Goal: Check status: Check status

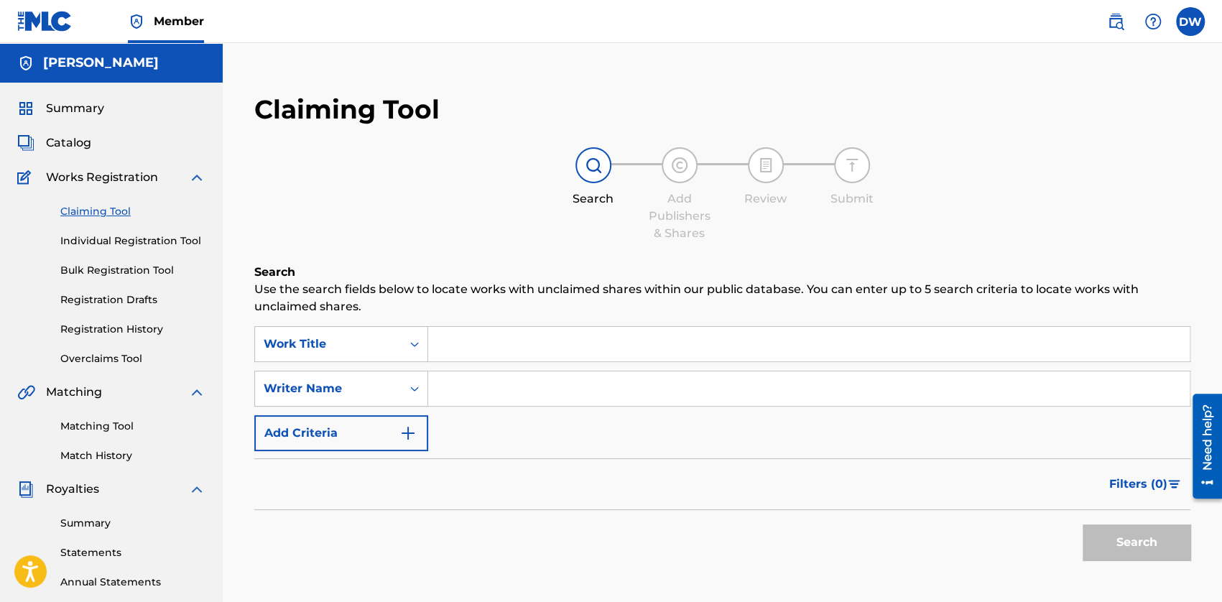
click at [72, 148] on span "Catalog" at bounding box center [68, 142] width 45 height 17
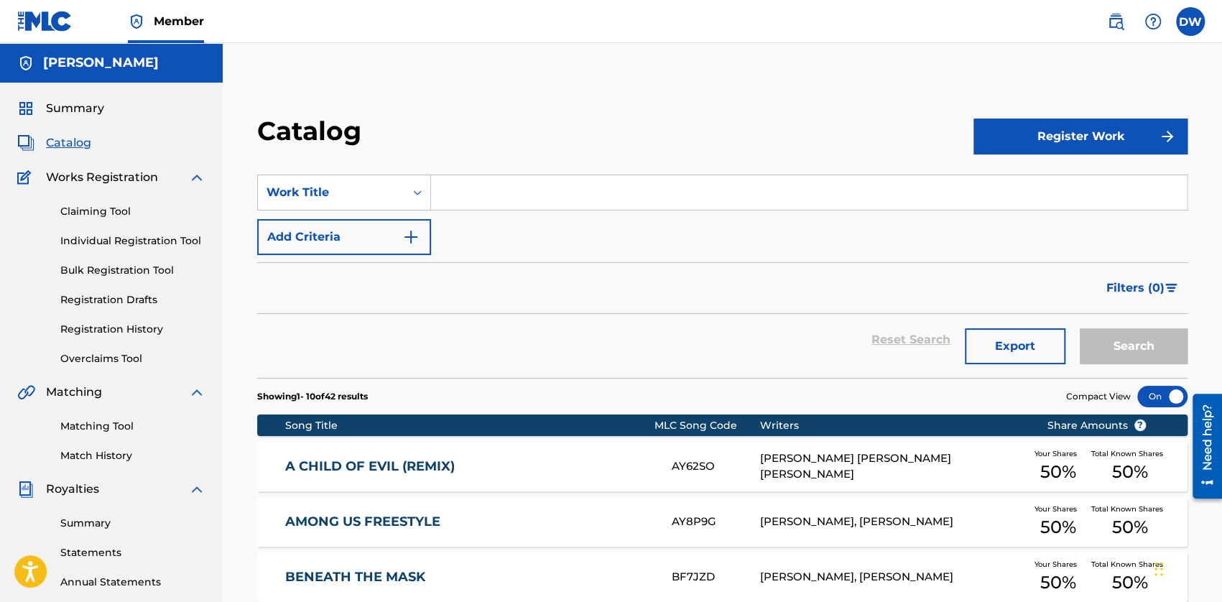
click at [64, 106] on span "Summary" at bounding box center [75, 108] width 58 height 17
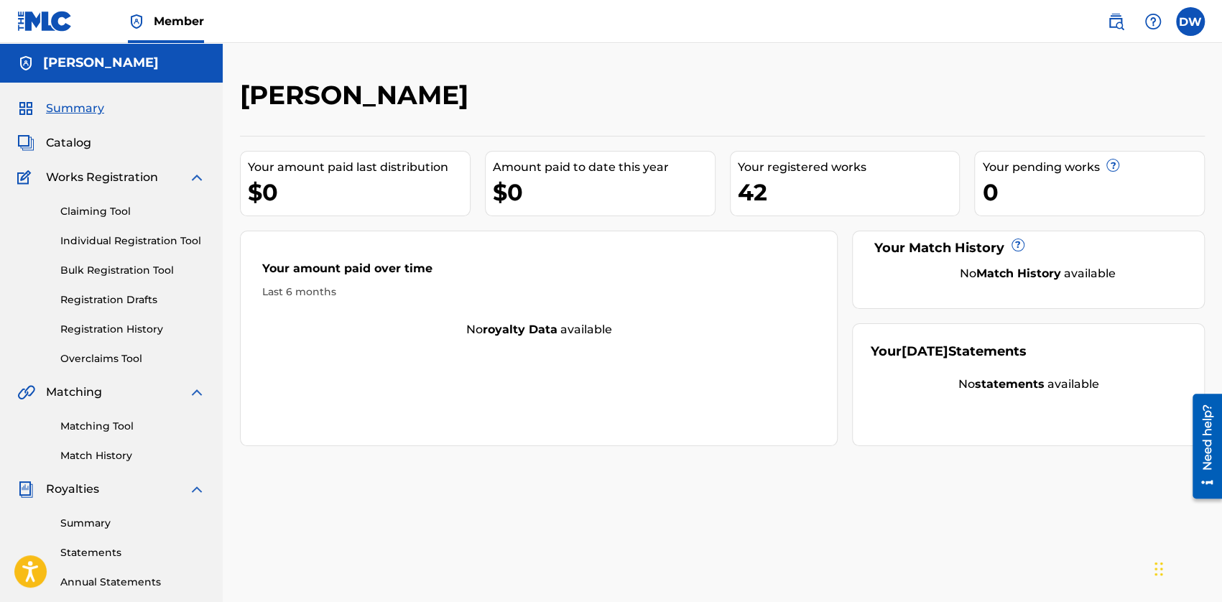
click at [105, 329] on link "Registration History" at bounding box center [132, 329] width 145 height 15
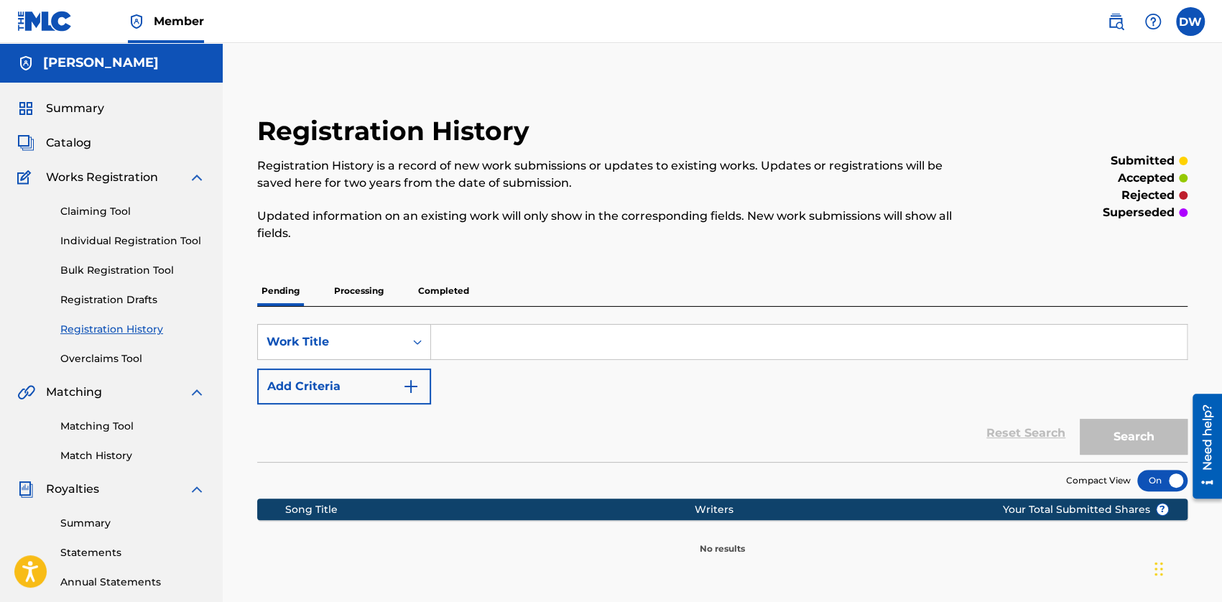
click at [362, 301] on p "Processing" at bounding box center [359, 291] width 58 height 30
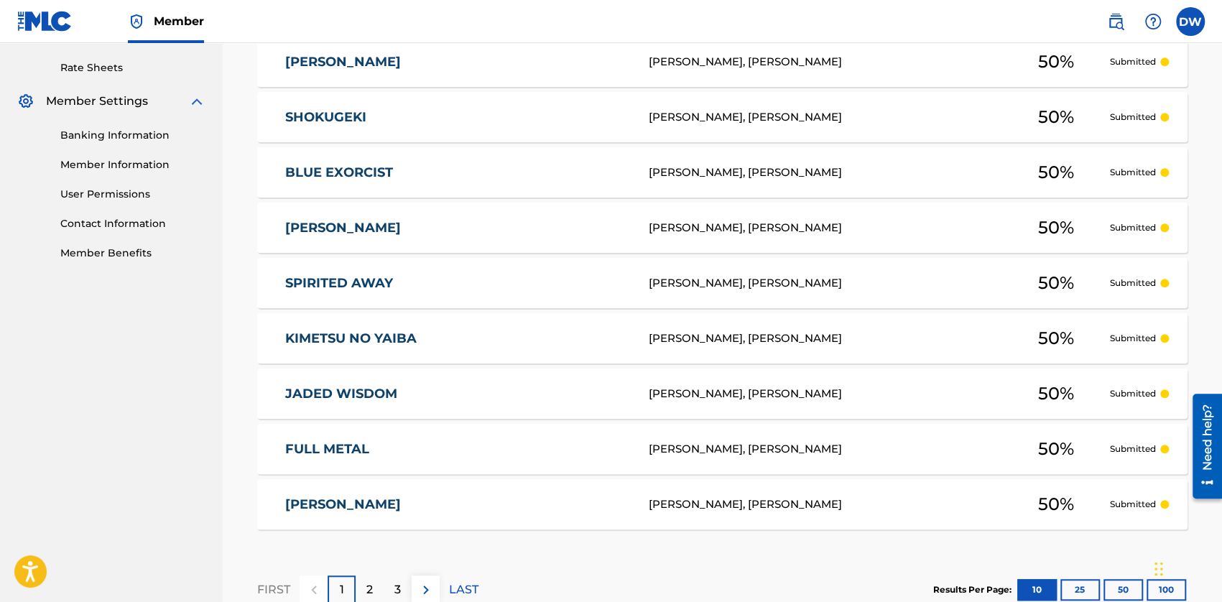
scroll to position [636, 0]
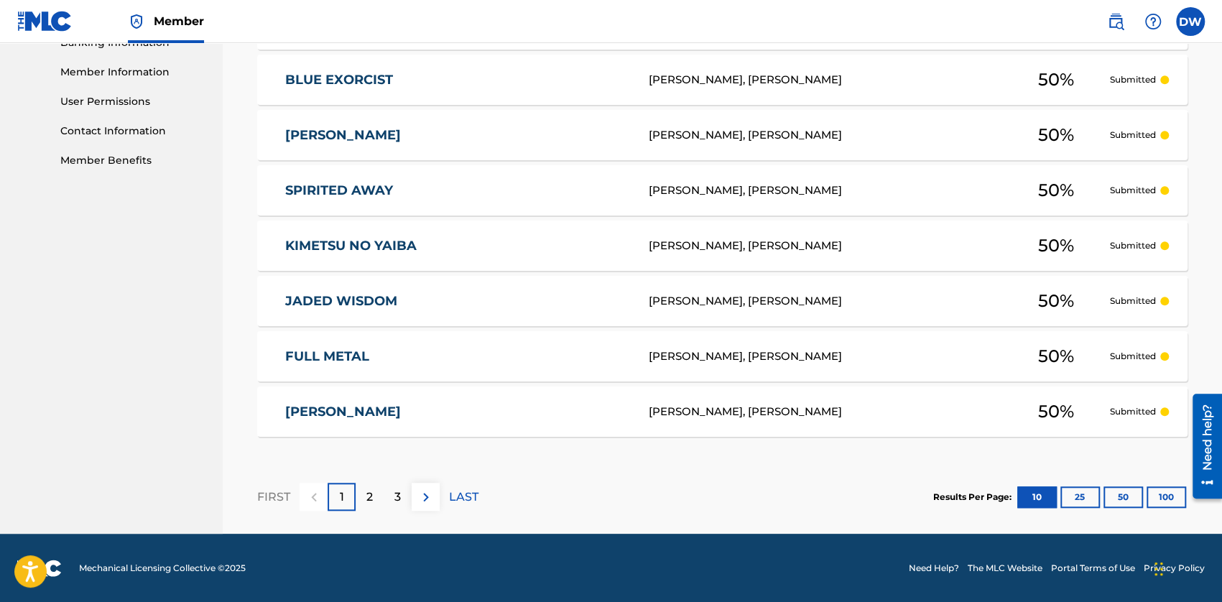
click at [361, 497] on div "2" at bounding box center [370, 497] width 28 height 28
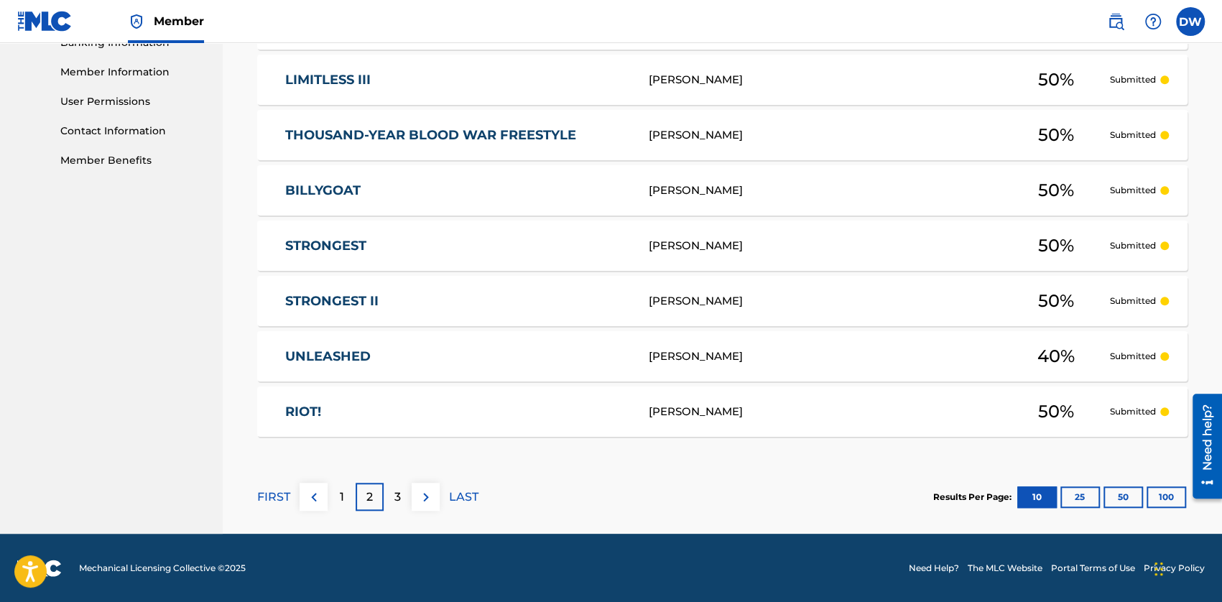
click at [398, 488] on p "3" at bounding box center [397, 496] width 6 height 17
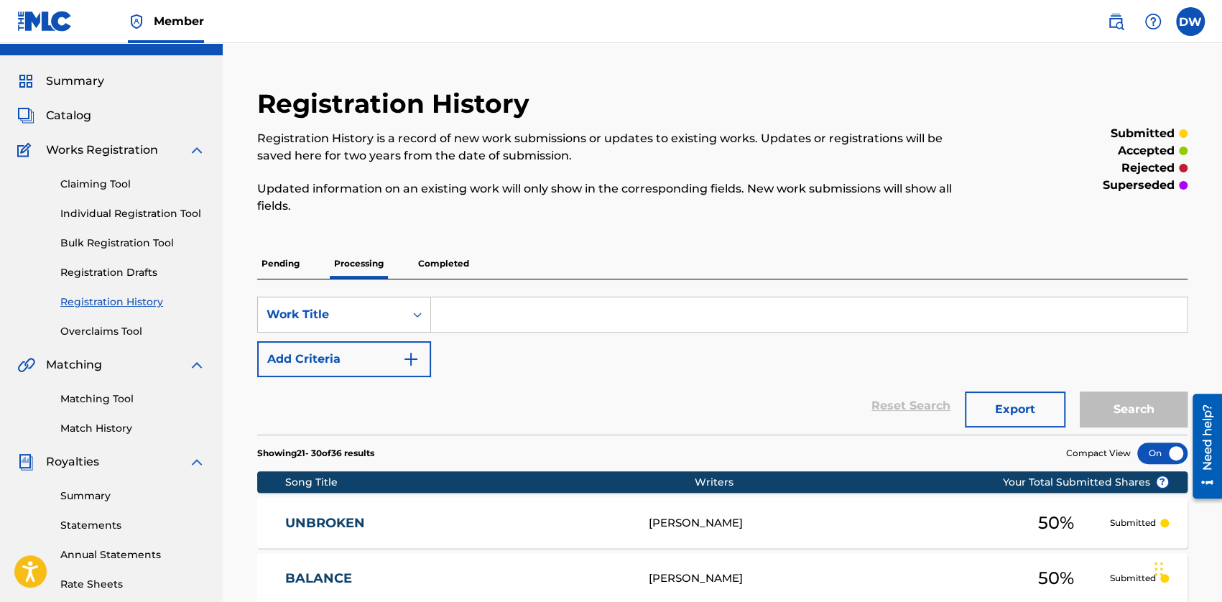
scroll to position [0, 0]
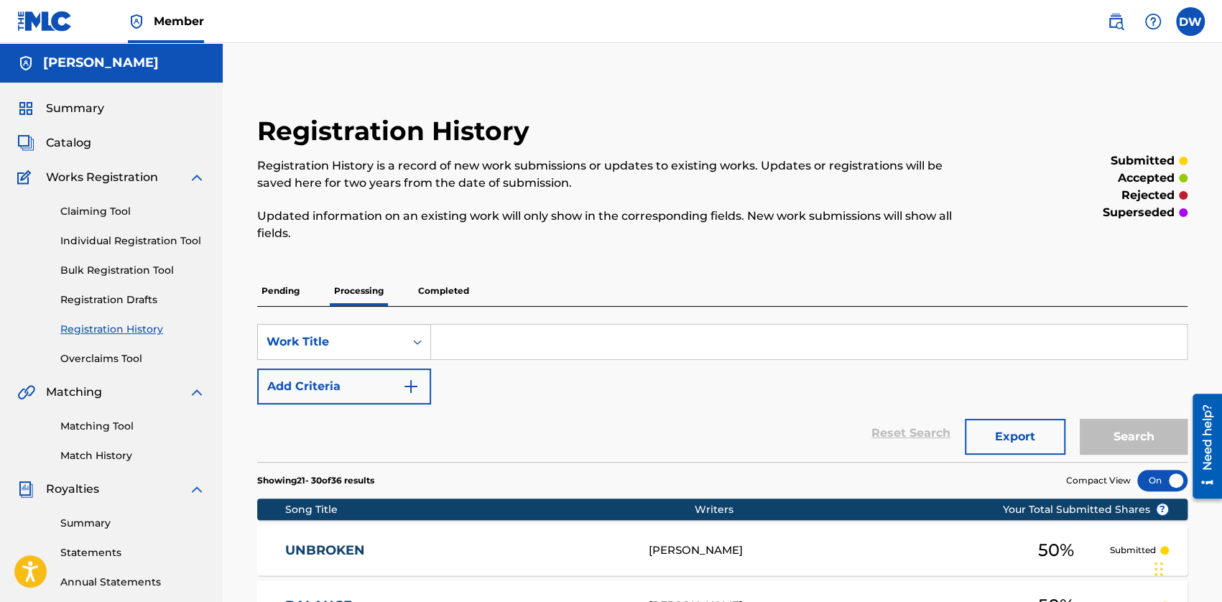
click at [72, 117] on div "Summary Catalog Works Registration Claiming Tool Individual Registration Tool B…" at bounding box center [111, 452] width 223 height 739
click at [79, 103] on span "Summary" at bounding box center [75, 108] width 58 height 17
